Goal: Complete application form

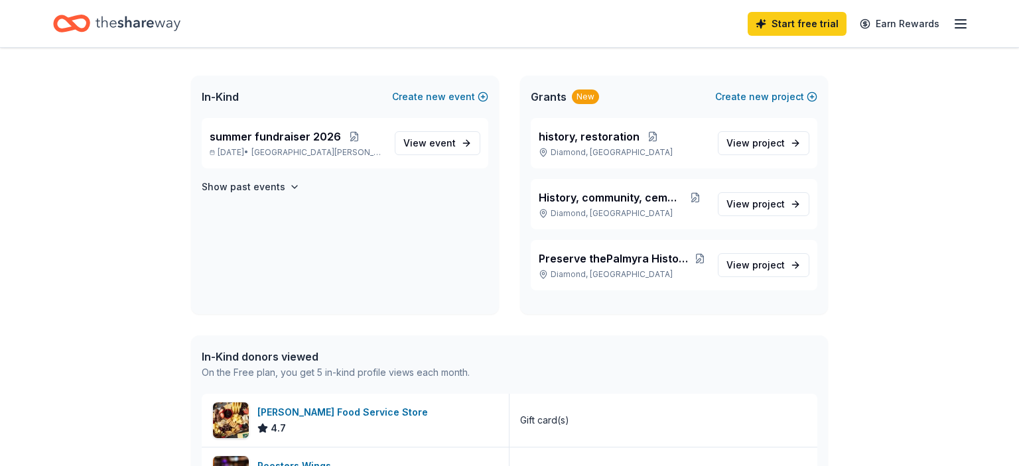
scroll to position [64, 0]
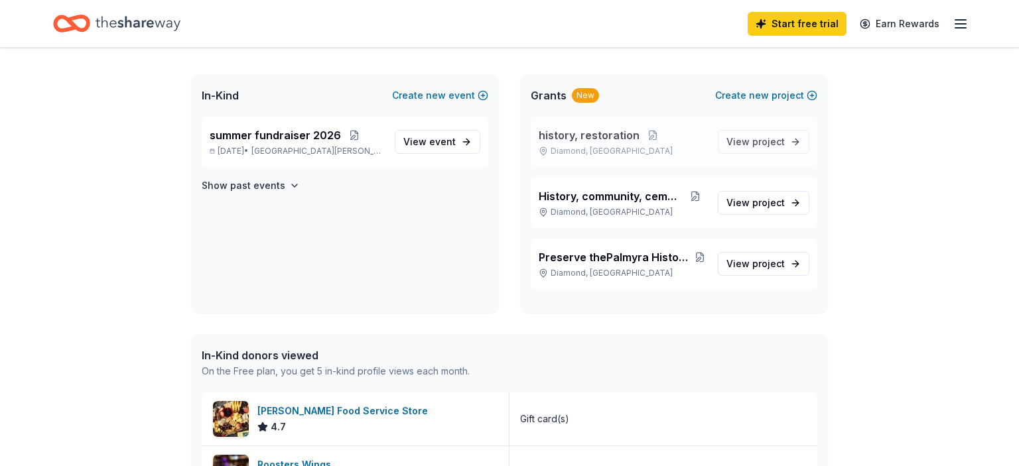
click at [572, 133] on span "history, restoration" at bounding box center [589, 135] width 101 height 16
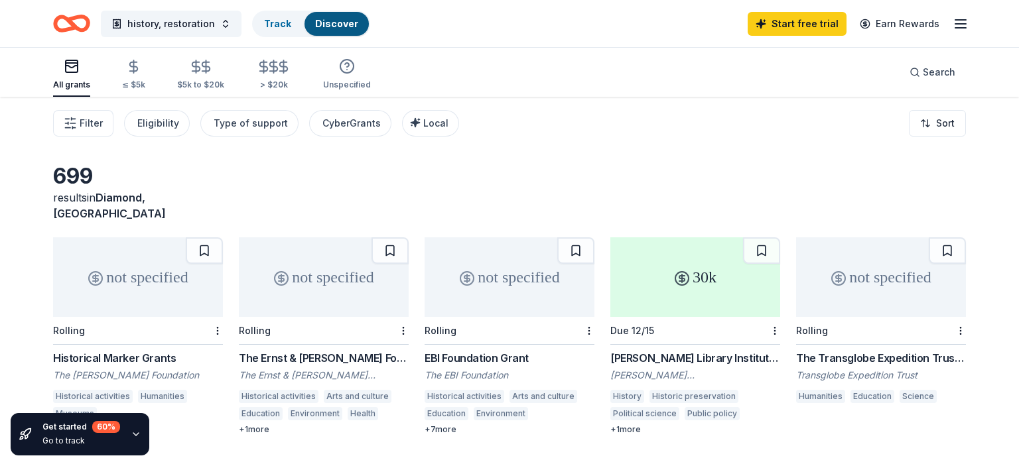
scroll to position [44, 0]
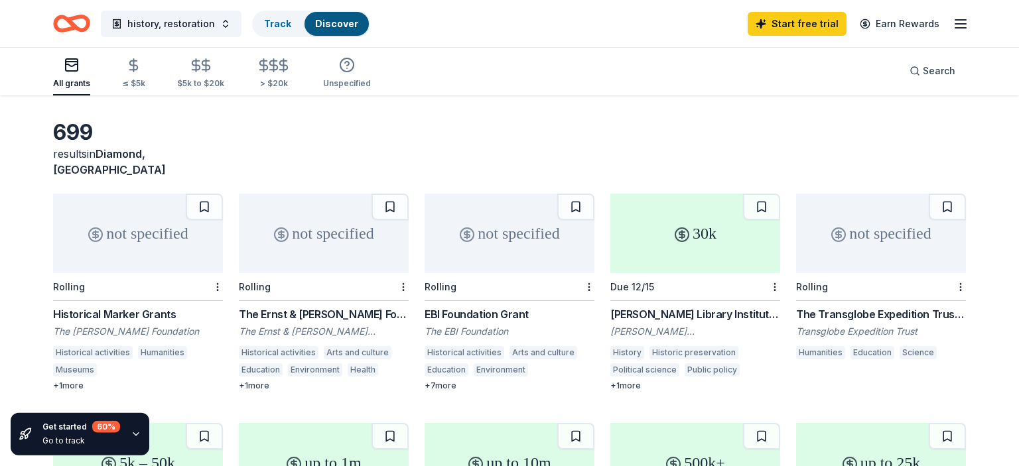
scroll to position [64, 0]
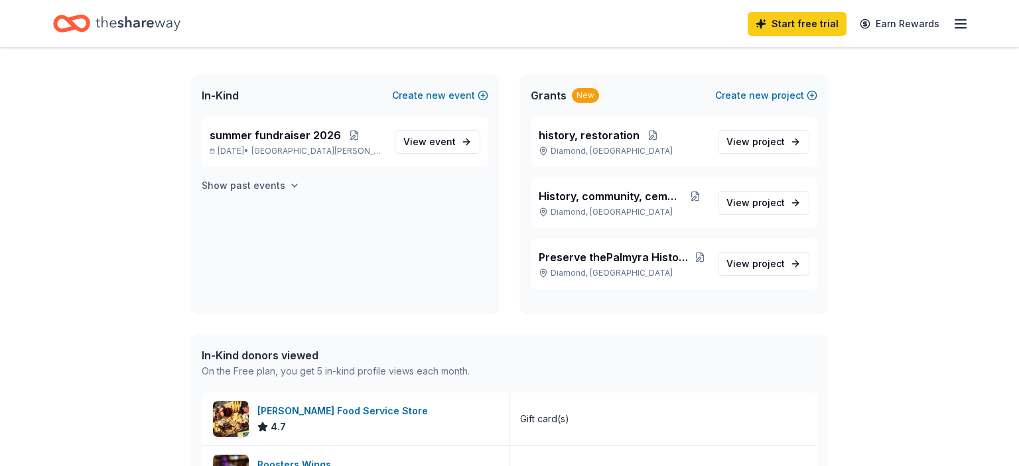
click at [221, 181] on h4 "Show past events" at bounding box center [244, 186] width 84 height 16
click at [243, 219] on span "Fall Fundraiser" at bounding box center [248, 218] width 77 height 16
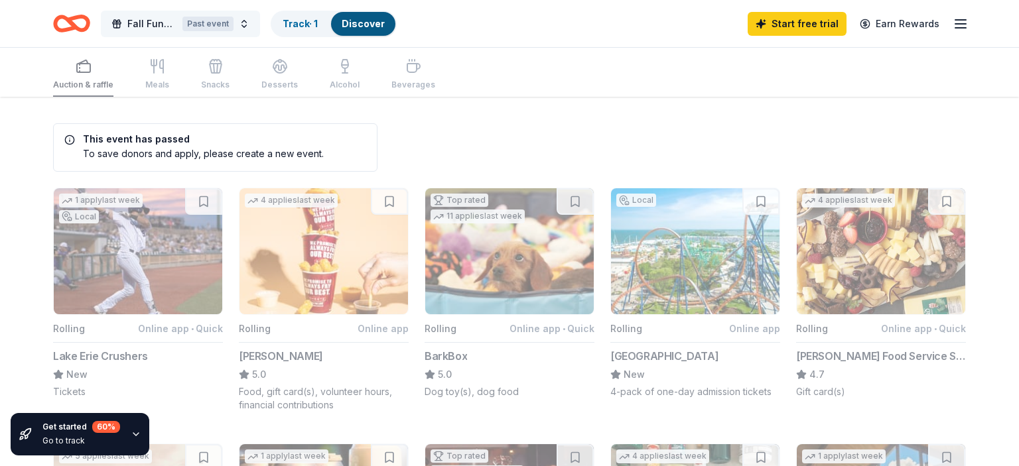
click at [221, 27] on div "Past event" at bounding box center [207, 24] width 51 height 15
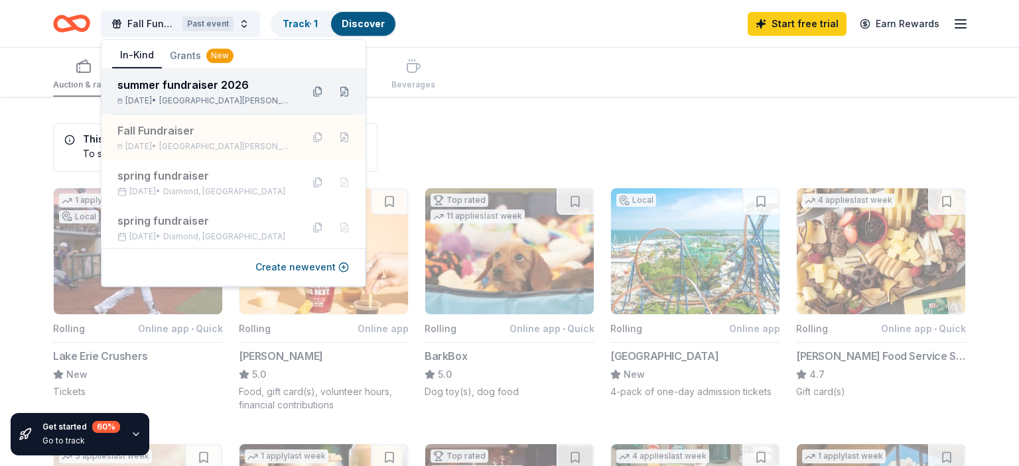
click at [198, 84] on div "summer fundraiser 2026" at bounding box center [204, 85] width 174 height 16
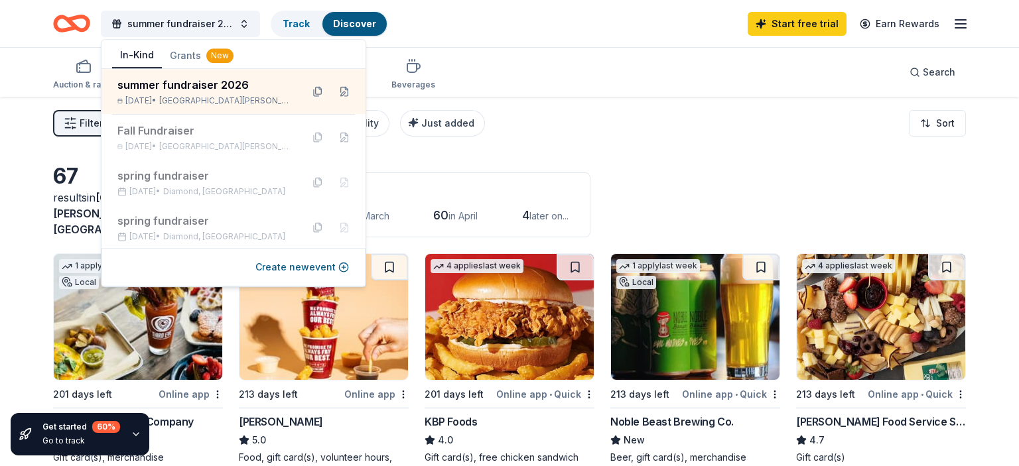
click at [511, 86] on div "Auction & raffle Meals Snacks Desserts Alcohol Beverages Search" at bounding box center [509, 72] width 913 height 49
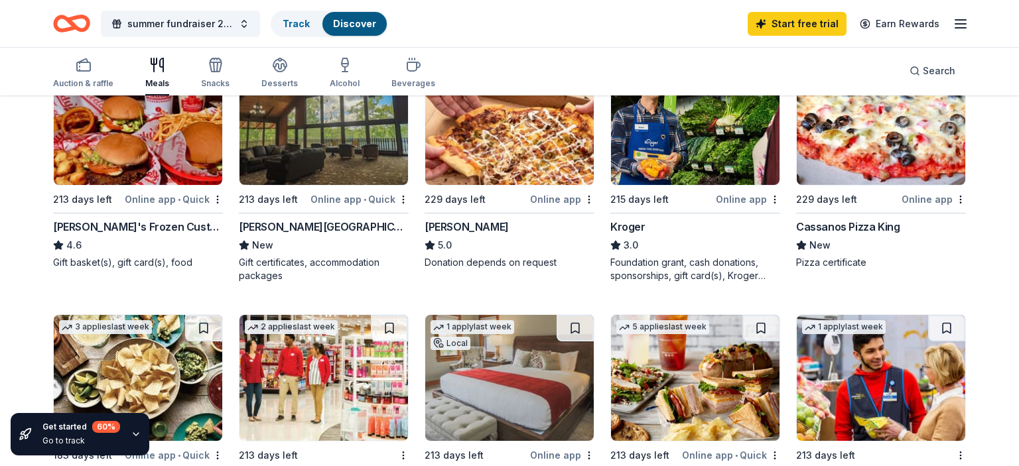
scroll to position [357, 0]
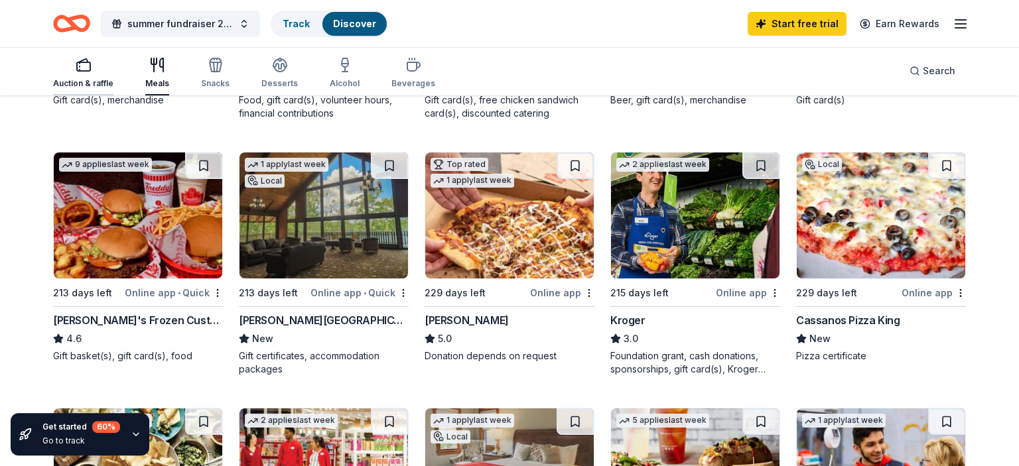
click at [78, 74] on div "Auction & raffle" at bounding box center [83, 73] width 60 height 32
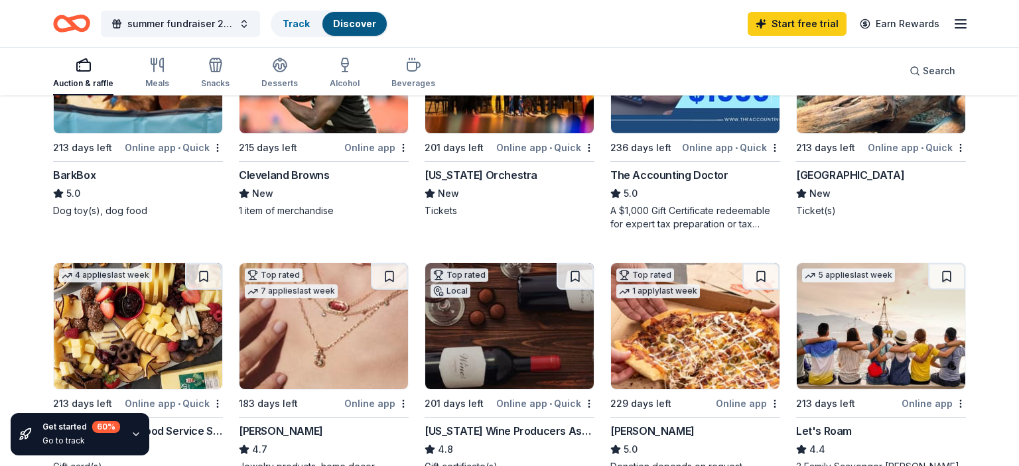
scroll to position [505, 0]
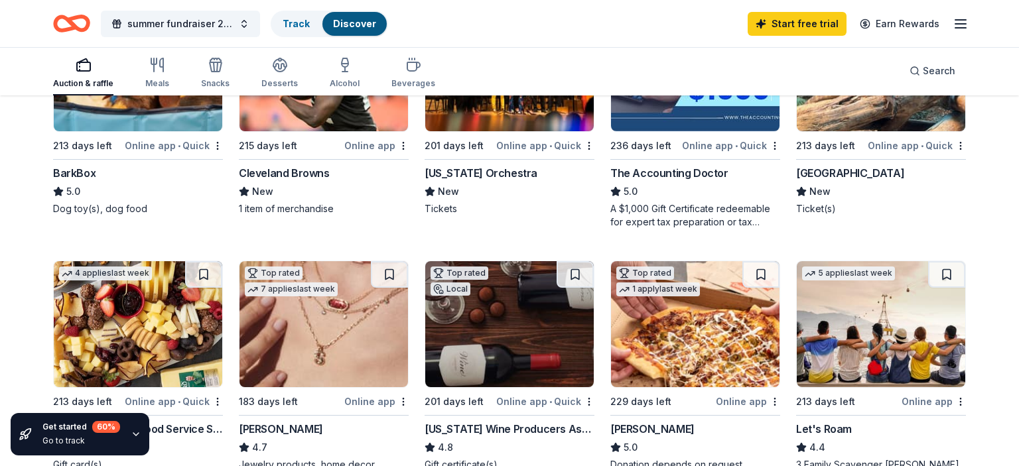
click at [903, 165] on div "[GEOGRAPHIC_DATA]" at bounding box center [850, 173] width 108 height 16
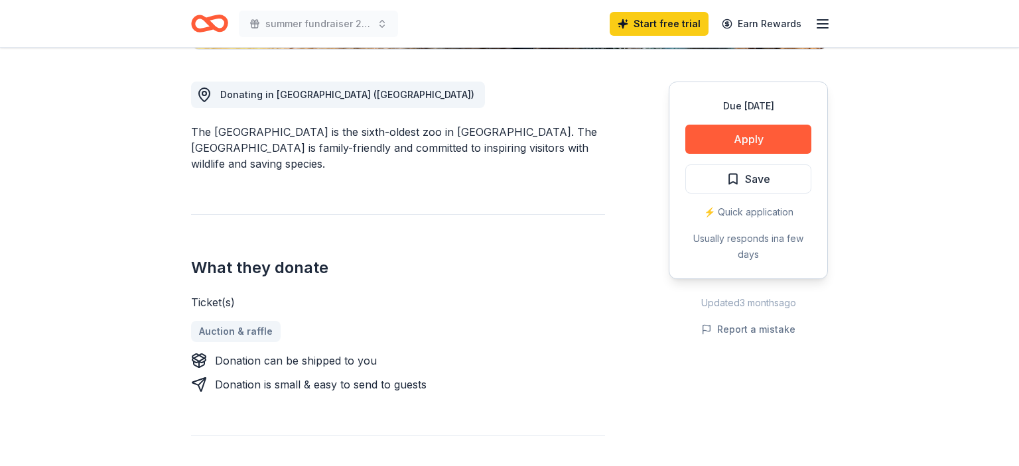
scroll to position [358, 0]
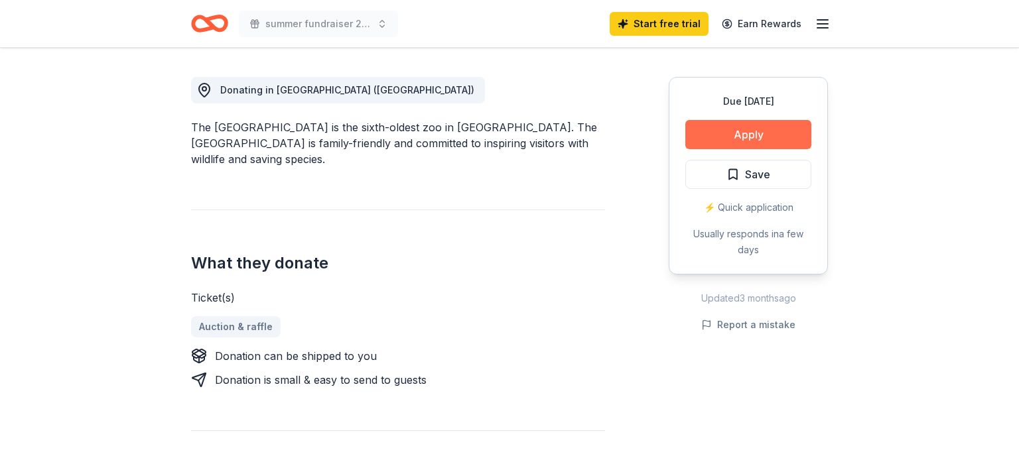
click at [735, 141] on button "Apply" at bounding box center [748, 134] width 126 height 29
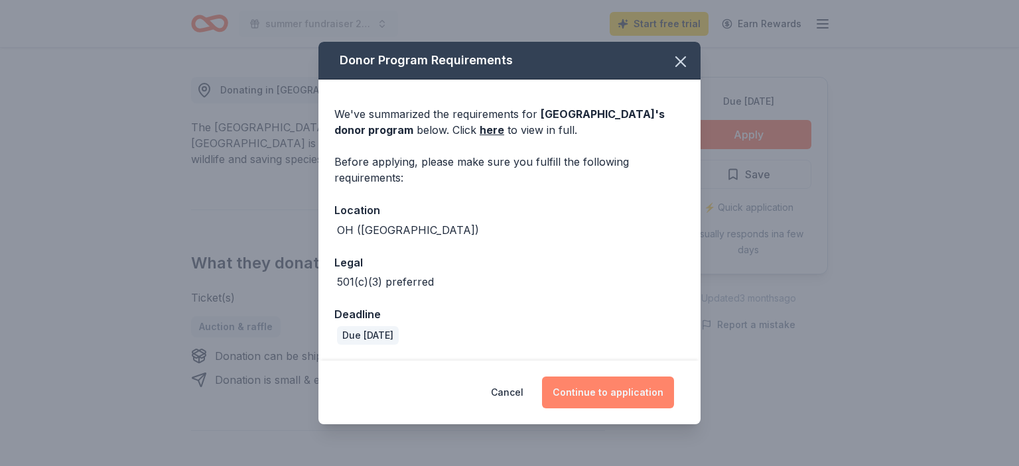
click at [606, 389] on button "Continue to application" at bounding box center [608, 393] width 132 height 32
